Goal: Information Seeking & Learning: Learn about a topic

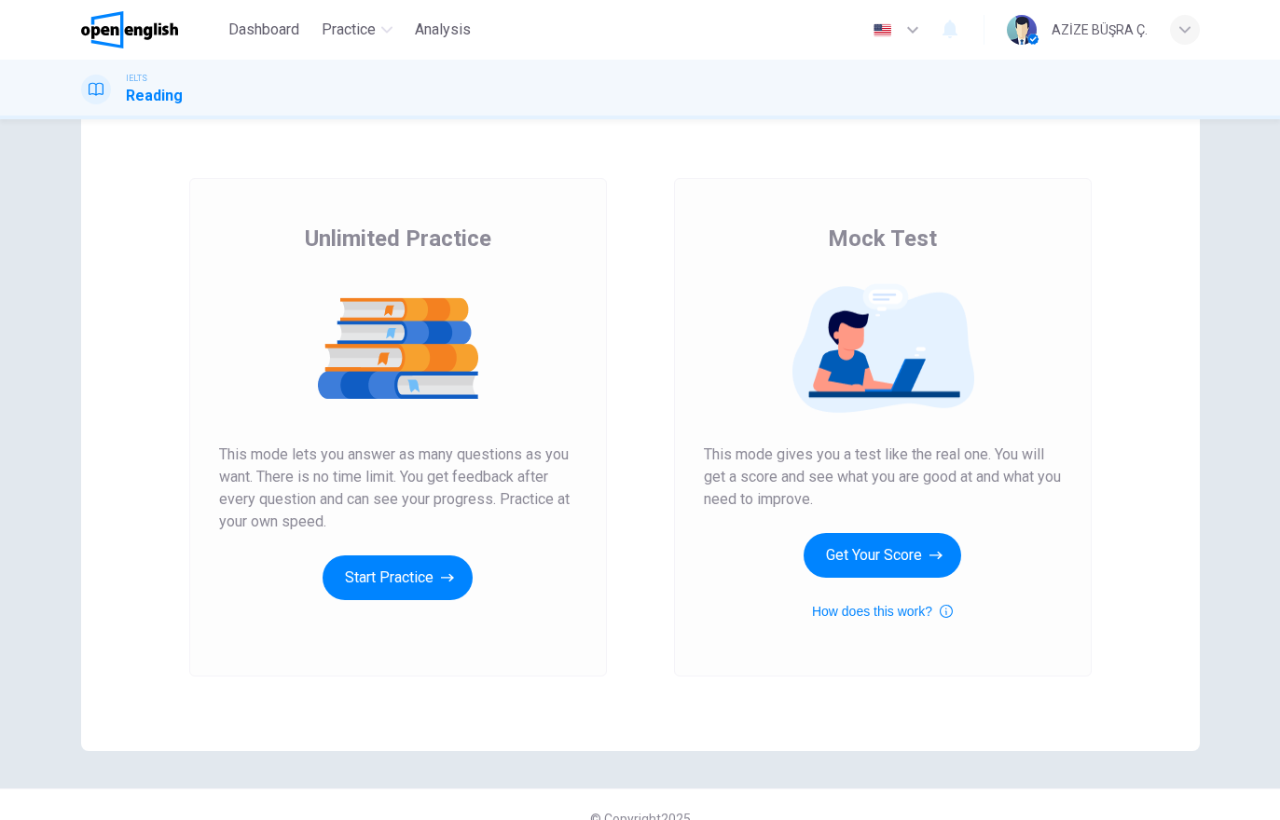
scroll to position [62, 0]
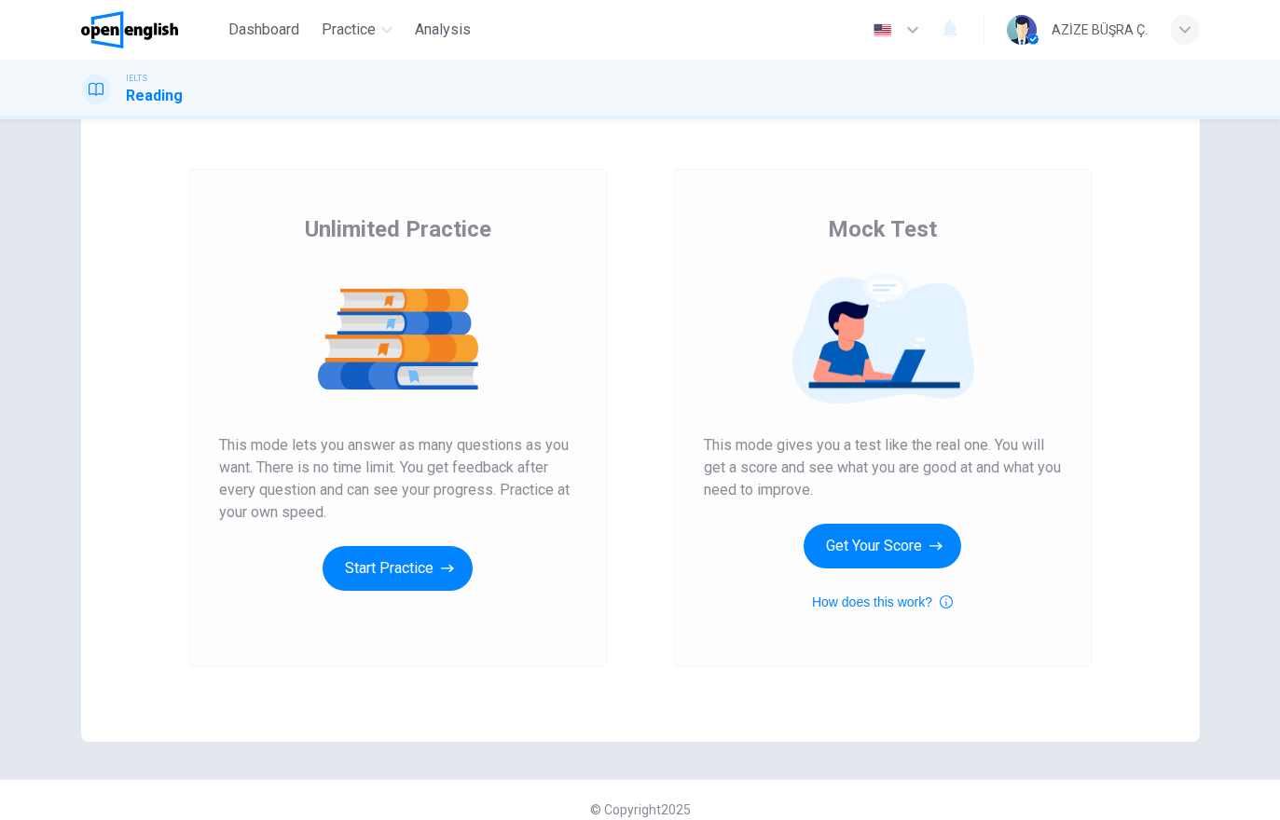
click at [423, 565] on button "Start Practice" at bounding box center [398, 568] width 150 height 45
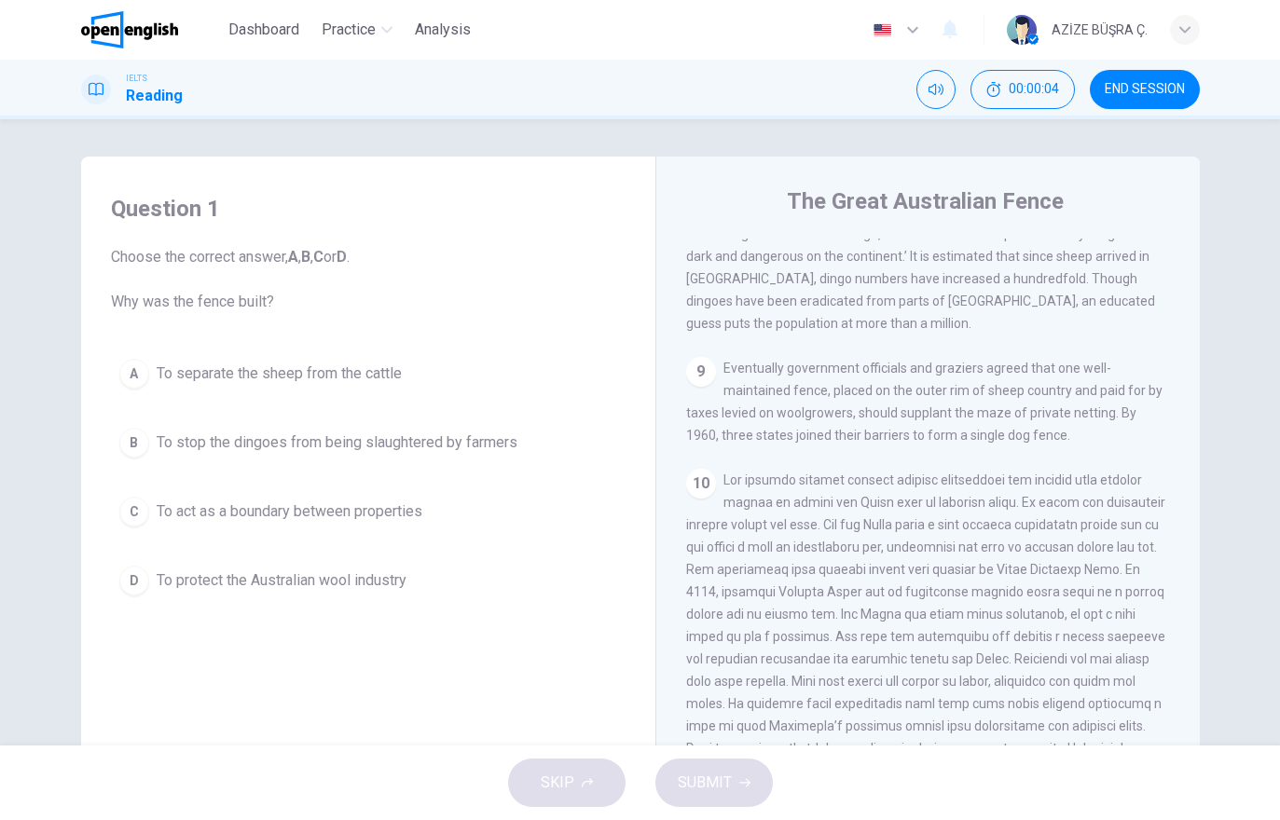
scroll to position [1729, 0]
click at [258, 45] on button "Dashboard" at bounding box center [264, 30] width 86 height 34
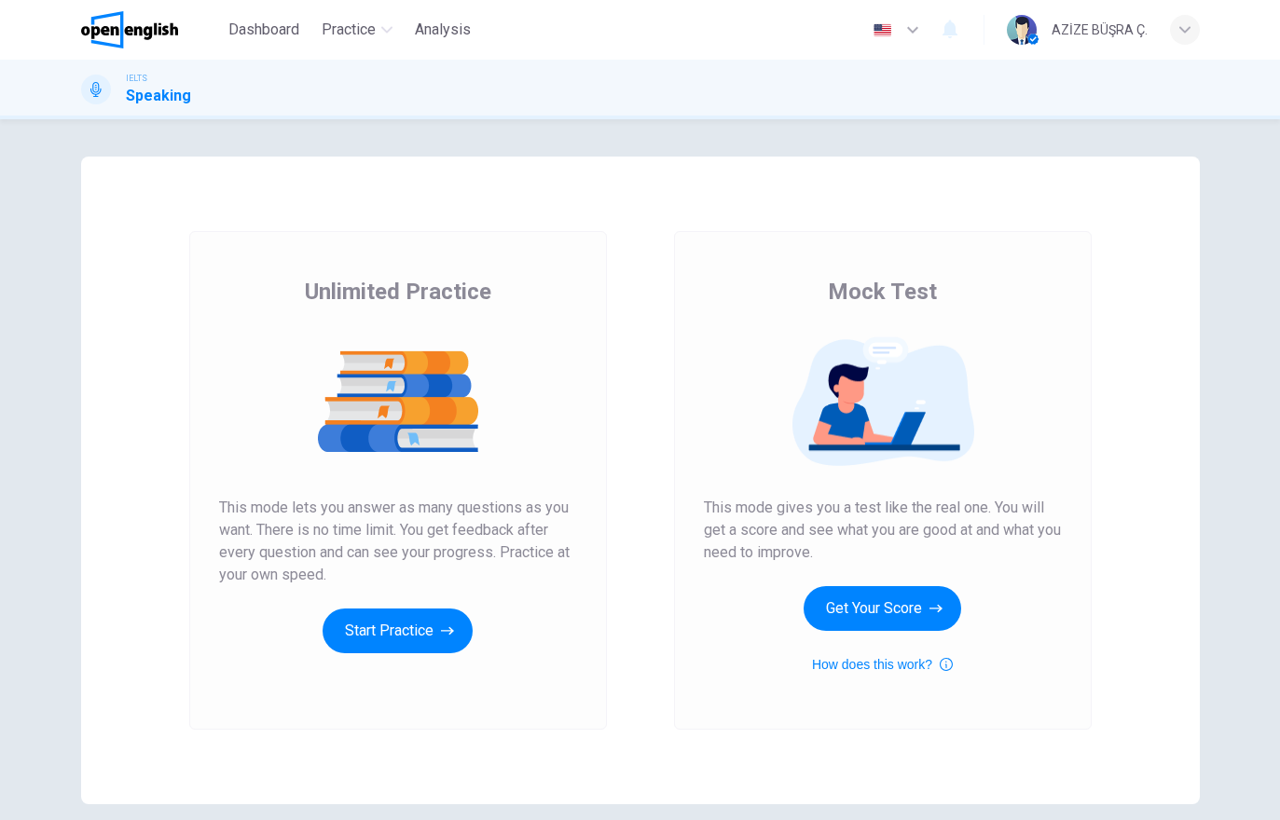
click at [384, 642] on button "Start Practice" at bounding box center [398, 631] width 150 height 45
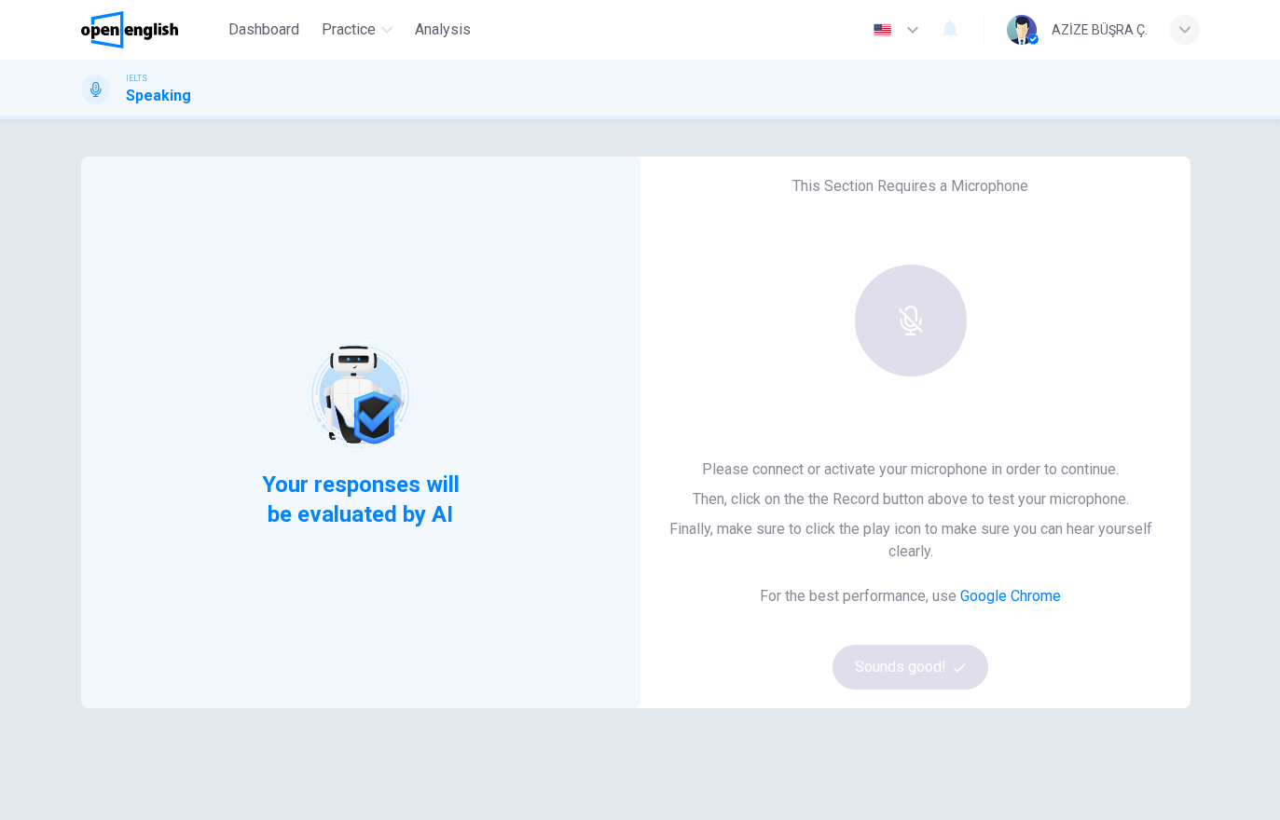
click at [277, 38] on span "Dashboard" at bounding box center [263, 30] width 71 height 22
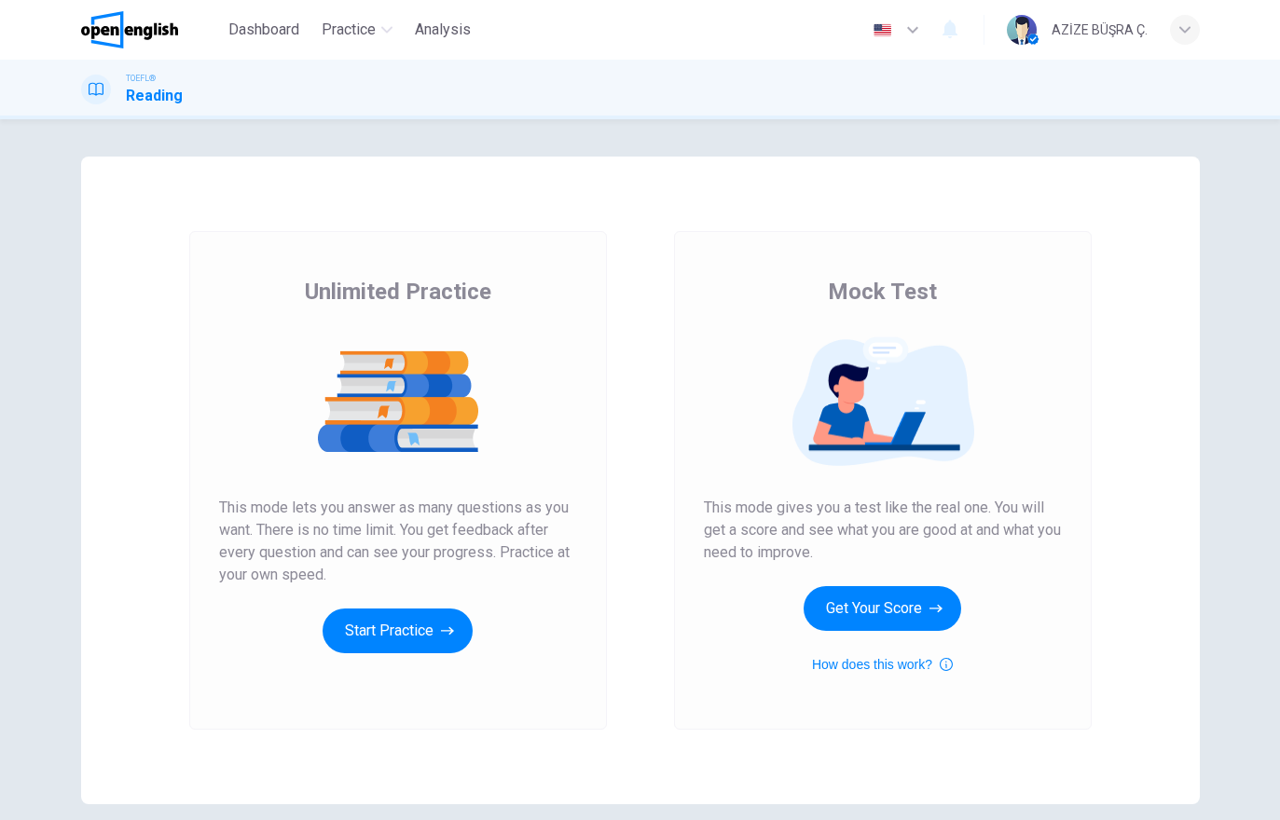
click at [451, 631] on icon "button" at bounding box center [447, 631] width 13 height 8
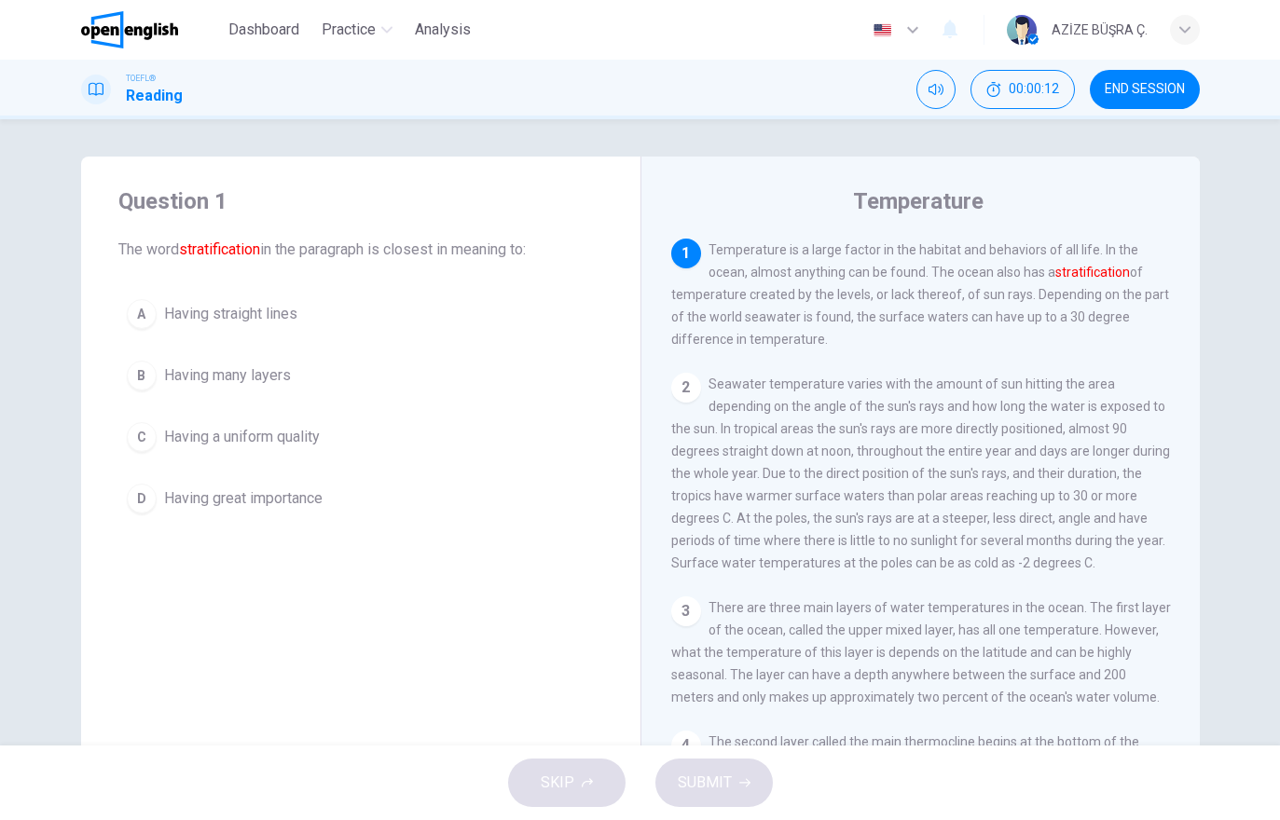
click at [258, 38] on span "Dashboard" at bounding box center [263, 30] width 71 height 22
